Goal: Task Accomplishment & Management: Use online tool/utility

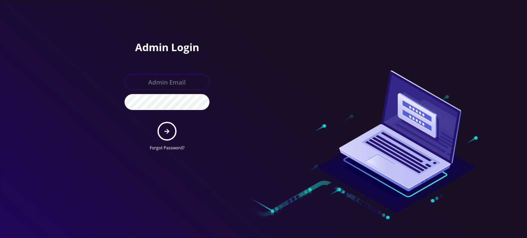
type input "[PERSON_NAME][EMAIL_ADDRESS][DOMAIN_NAME]"
click at [165, 133] on icon "submit" at bounding box center [166, 132] width 5 height 6
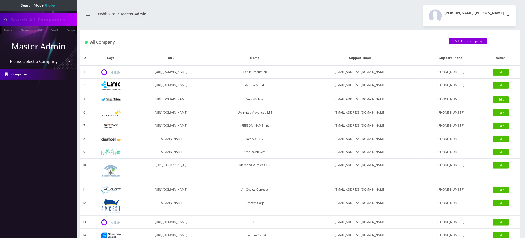
click at [46, 20] on input "text" at bounding box center [43, 20] width 66 height 10
paste input "9178366514"
click at [10, 30] on link "Phone" at bounding box center [7, 30] width 13 height 8
type input "9294751175"
click at [6, 31] on link "Phone" at bounding box center [7, 30] width 13 height 8
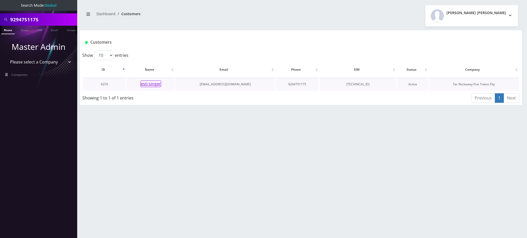
click at [155, 86] on button "esti singer" at bounding box center [151, 84] width 21 height 7
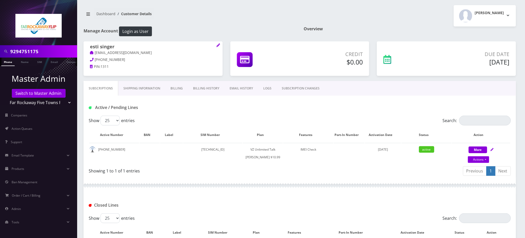
drag, startPoint x: 48, startPoint y: 51, endPoint x: 0, endPoint y: 55, distance: 48.5
click at [0, 55] on div "9294751175" at bounding box center [38, 51] width 77 height 12
paste input "178366514"
type input "9178366514"
click at [8, 62] on link "Phone" at bounding box center [7, 62] width 13 height 8
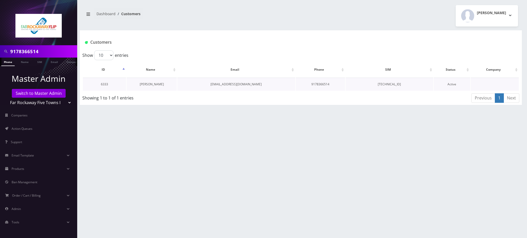
click at [152, 86] on link "Adelle Gross" at bounding box center [152, 84] width 24 height 4
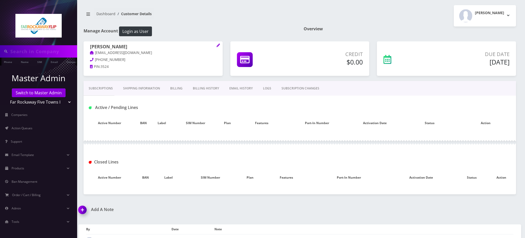
type input "9178366514"
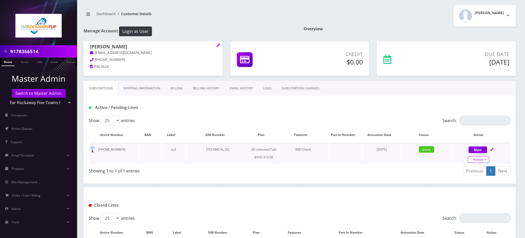
click at [482, 160] on link "Actions" at bounding box center [478, 159] width 21 height 7
select select "467"
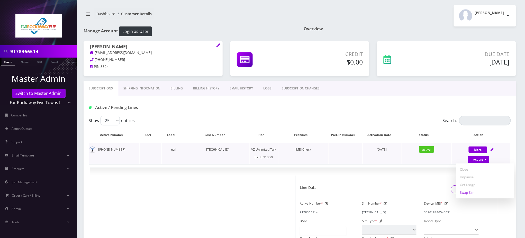
click at [467, 193] on link "Swap Sim" at bounding box center [486, 193] width 58 height 8
select select "467"
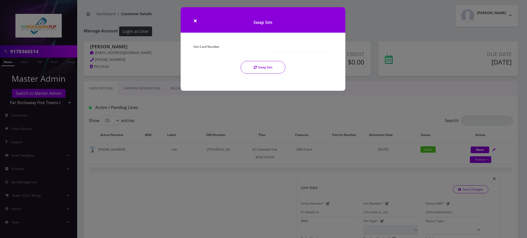
click at [220, 58] on div "Sim Card Number Swap Sim" at bounding box center [263, 60] width 147 height 35
click at [223, 53] on div "Sim Card Number Swap Sim" at bounding box center [263, 60] width 147 height 35
click at [208, 44] on label "Sim Card Number" at bounding box center [207, 46] width 26 height 7
click at [267, 44] on input "Sim Card Number" at bounding box center [300, 48] width 66 height 10
click at [279, 46] on input "Sim Card Number" at bounding box center [300, 48] width 66 height 10
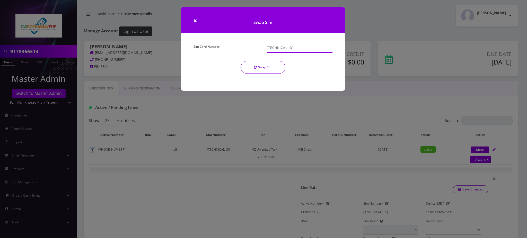
type input "89148000011317735940"
click at [261, 69] on button "Swap Sim" at bounding box center [263, 67] width 45 height 13
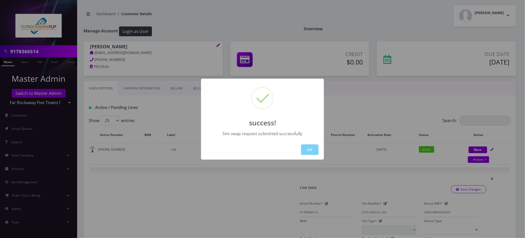
click at [349, 107] on div "success! Sim swap request submitted successfully OK" at bounding box center [262, 119] width 525 height 238
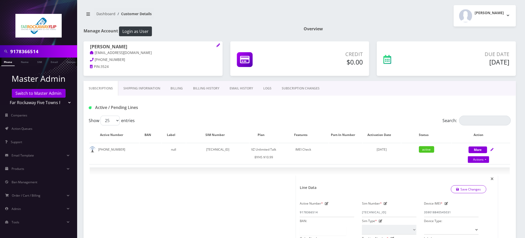
click at [8, 62] on link "Phone" at bounding box center [7, 62] width 13 height 8
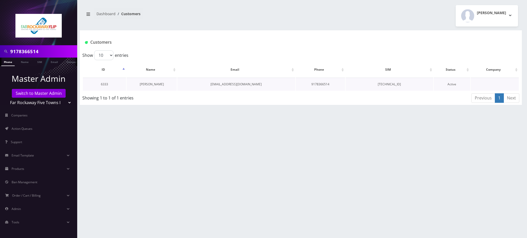
click at [150, 84] on link "[PERSON_NAME]" at bounding box center [152, 84] width 24 height 4
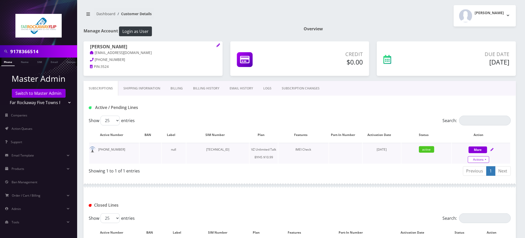
click at [477, 161] on link "Actions" at bounding box center [478, 159] width 21 height 7
select select "467"
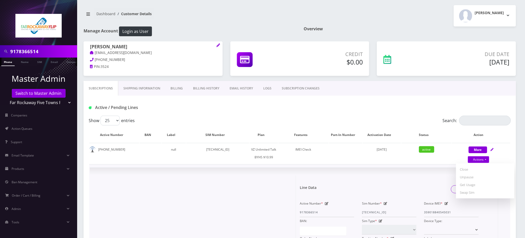
click at [386, 203] on icon at bounding box center [386, 203] width 4 height 3
click at [383, 209] on input "89148000009643731476" at bounding box center [389, 213] width 55 height 10
click at [384, 209] on input "89148000009643731476" at bounding box center [389, 213] width 55 height 10
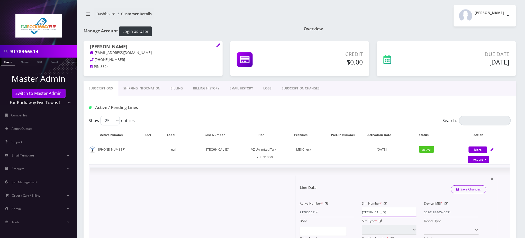
paste input "11317735940"
type input "89148000011317735940"
click at [463, 186] on link "Save Changes" at bounding box center [469, 190] width 36 height 8
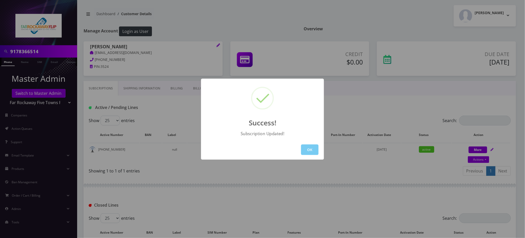
click at [316, 151] on button "OK" at bounding box center [309, 150] width 17 height 11
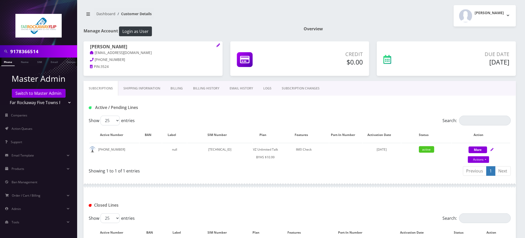
click at [24, 52] on input "9178366514" at bounding box center [43, 52] width 66 height 10
click at [477, 159] on link "Actions" at bounding box center [478, 159] width 21 height 7
select select "467"
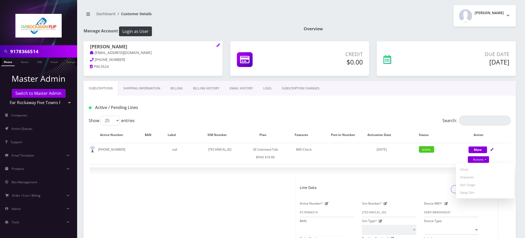
click at [360, 13] on div "Tzvi Lieberman Logout" at bounding box center [410, 15] width 220 height 21
click at [441, 102] on div "Active / Pending Lines" at bounding box center [300, 106] width 433 height 20
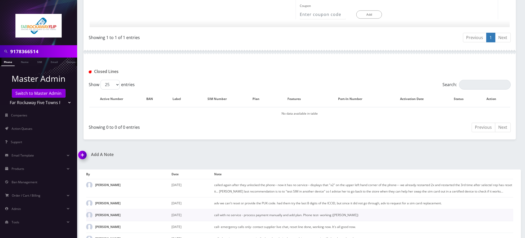
scroll to position [363, 0]
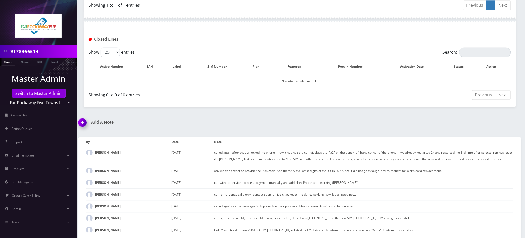
click at [85, 119] on img at bounding box center [83, 124] width 15 height 15
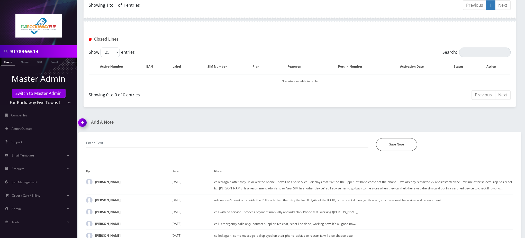
scroll to position [392, 0]
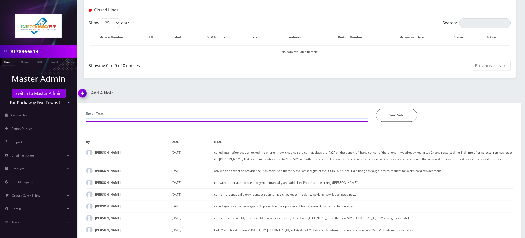
click at [124, 114] on input "text" at bounding box center [227, 114] width 283 height 10
type input "swapped sim card. all good now"
click at [408, 111] on button "Save Note" at bounding box center [396, 115] width 41 height 13
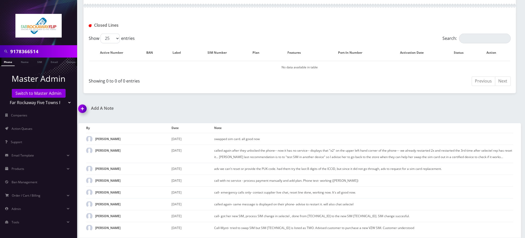
scroll to position [375, 0]
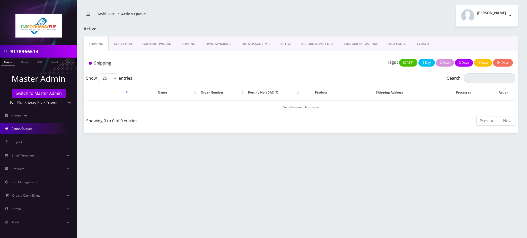
click at [6, 61] on link "Phone" at bounding box center [7, 62] width 13 height 8
click at [34, 93] on link "Switch to Master Admin" at bounding box center [39, 93] width 54 height 9
click at [39, 97] on link "Switch to Master Admin" at bounding box center [39, 93] width 54 height 9
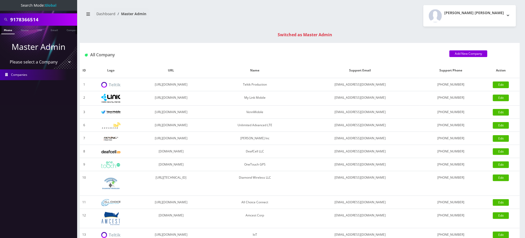
click at [43, 64] on select "Please select a Company Teltik Production My Link Mobile VennMobile Unlimited A…" at bounding box center [39, 62] width 66 height 10
select select "20"
click at [6, 57] on select "Please select a Company Teltik Production My Link Mobile VennMobile Unlimited A…" at bounding box center [39, 62] width 66 height 10
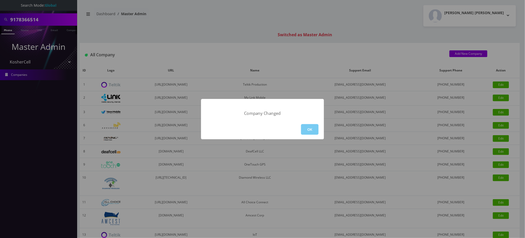
click at [310, 129] on button "OK" at bounding box center [309, 129] width 17 height 11
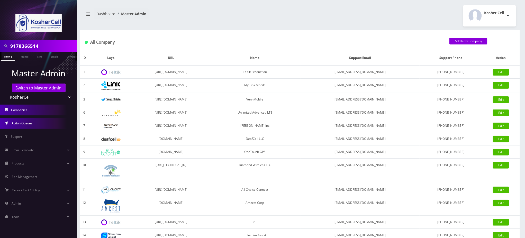
click at [28, 124] on span "Action Queues" at bounding box center [22, 123] width 21 height 4
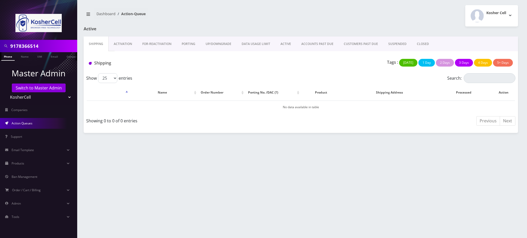
click at [190, 42] on link "PORTING" at bounding box center [189, 44] width 24 height 15
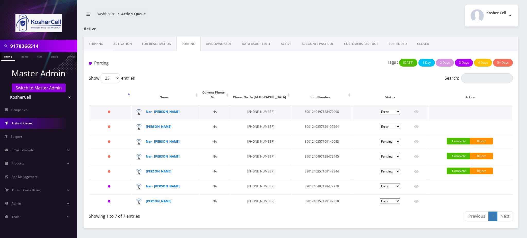
click at [316, 109] on td "8901240497128472098" at bounding box center [322, 112] width 60 height 14
copy td "8901240497128472098"
click at [312, 156] on td "8901240497128472445" at bounding box center [322, 157] width 60 height 14
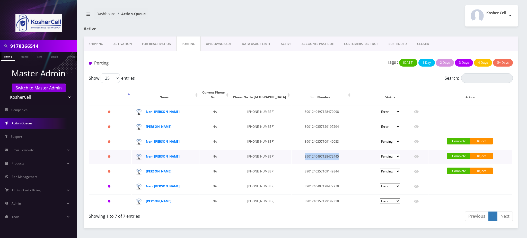
click at [314, 157] on td "8901240497128472445" at bounding box center [322, 157] width 60 height 14
copy td "8901240497128472445"
click at [318, 142] on td "8901240357109149083" at bounding box center [322, 142] width 60 height 14
copy td "8901240357109149083"
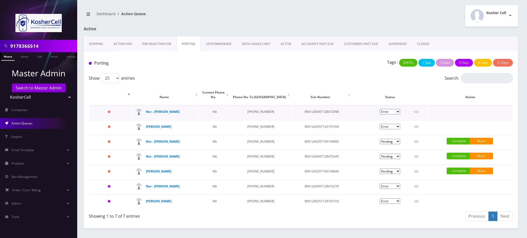
click at [309, 112] on td "8901240497128472098" at bounding box center [322, 112] width 60 height 14
copy td "8901240497128472098"
